Goal: Task Accomplishment & Management: Use online tool/utility

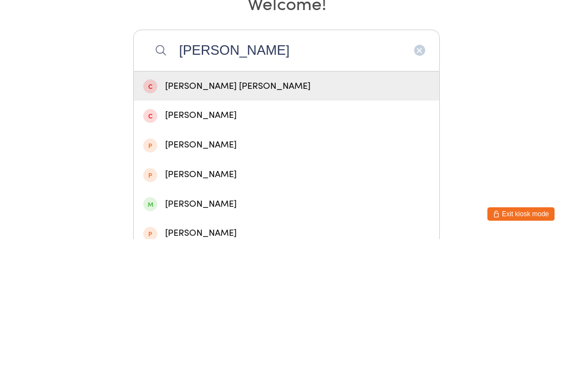
scroll to position [32, 0]
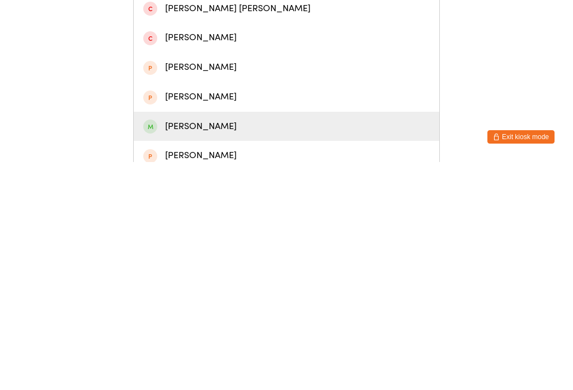
type input "[PERSON_NAME]"
click at [202, 347] on div "[PERSON_NAME]" at bounding box center [286, 354] width 286 height 15
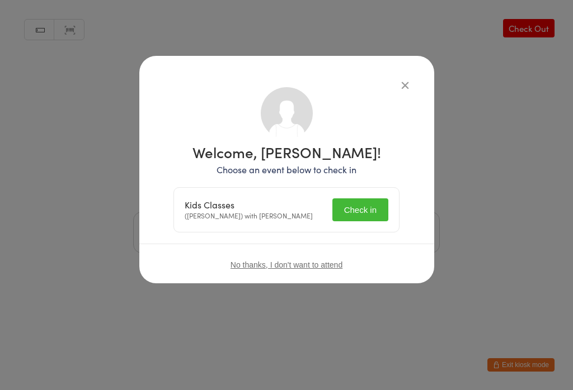
click at [367, 204] on button "Check in" at bounding box center [360, 210] width 56 height 23
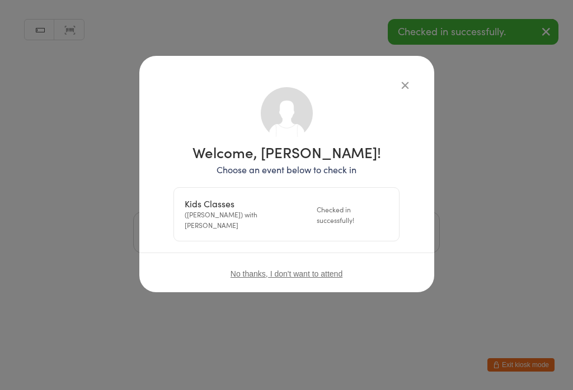
click at [399, 81] on icon "button" at bounding box center [405, 85] width 12 height 12
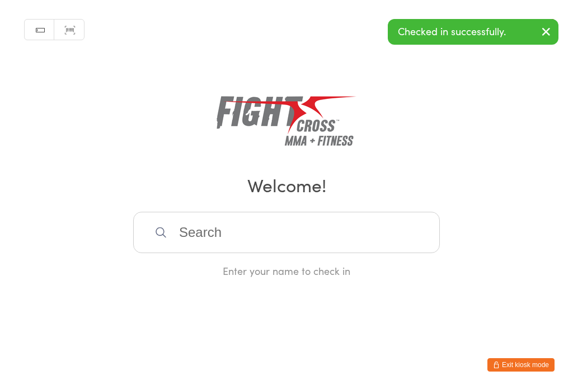
click at [279, 241] on input "search" at bounding box center [286, 232] width 306 height 41
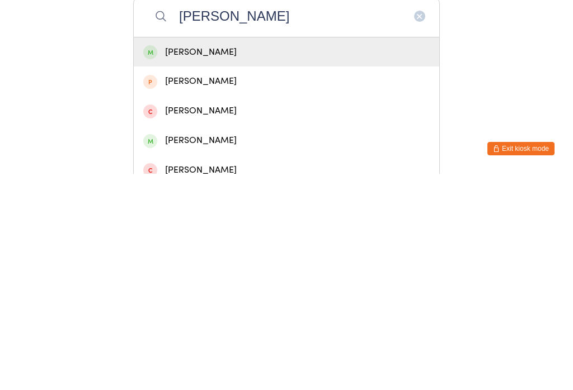
type input "[PERSON_NAME]"
click at [240, 261] on div "[PERSON_NAME]" at bounding box center [286, 268] width 286 height 15
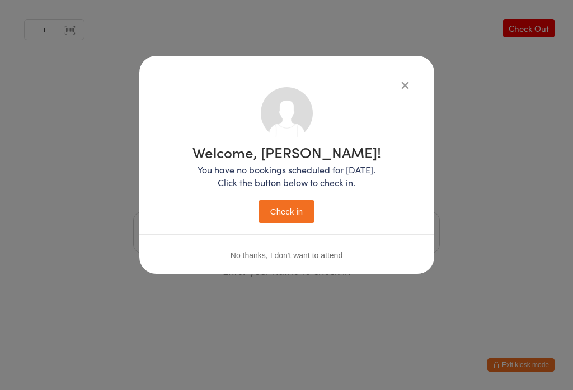
click at [292, 207] on button "Check in" at bounding box center [286, 211] width 56 height 23
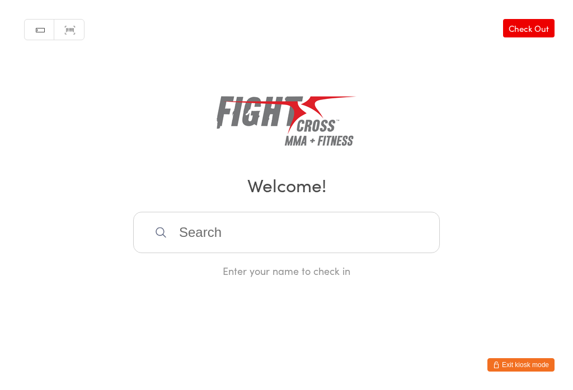
click at [191, 233] on input "search" at bounding box center [286, 232] width 306 height 41
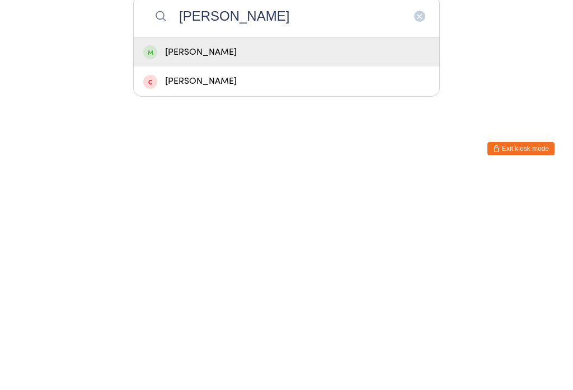
type input "[PERSON_NAME]"
click at [245, 261] on div "[PERSON_NAME]" at bounding box center [286, 268] width 286 height 15
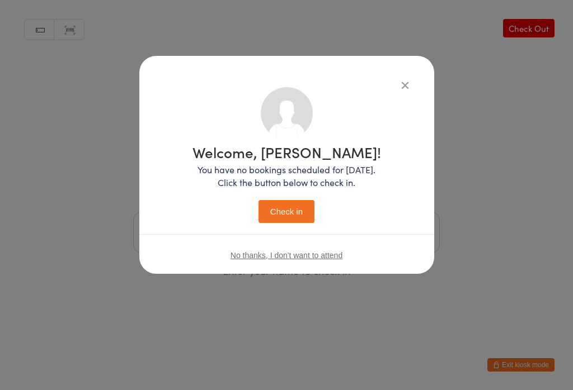
click at [284, 216] on button "Check in" at bounding box center [286, 211] width 56 height 23
